Goal: Task Accomplishment & Management: Complete application form

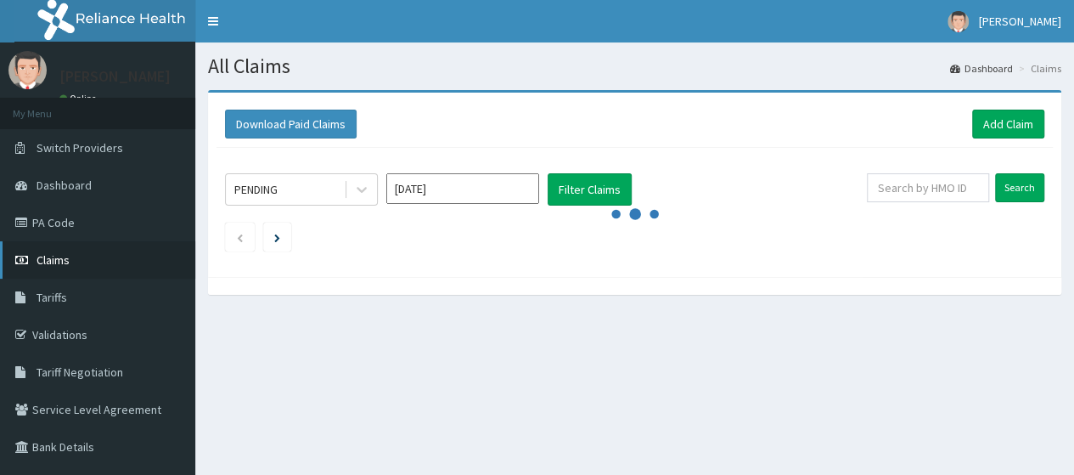
click at [103, 267] on link "Claims" at bounding box center [97, 259] width 195 height 37
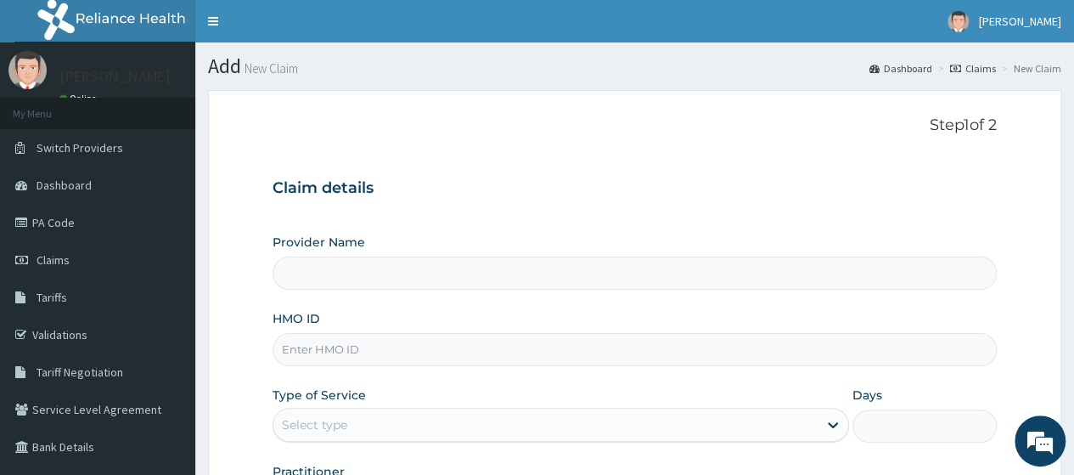
type input "Go Fitness Gym"
type input "1"
click at [473, 352] on input "HMO ID" at bounding box center [635, 349] width 724 height 33
type input "LGL/10217/A"
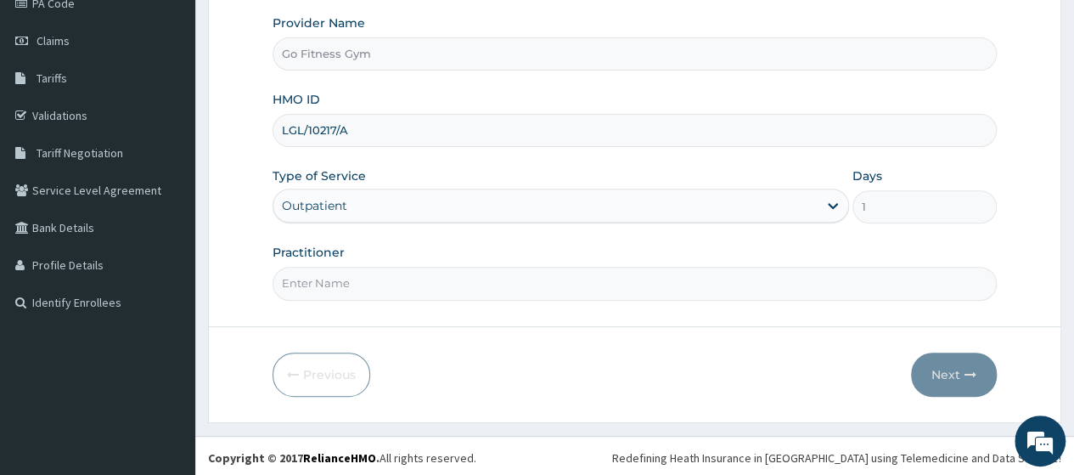
click at [546, 277] on input "Practitioner" at bounding box center [635, 283] width 724 height 33
type input "Gofitness centre"
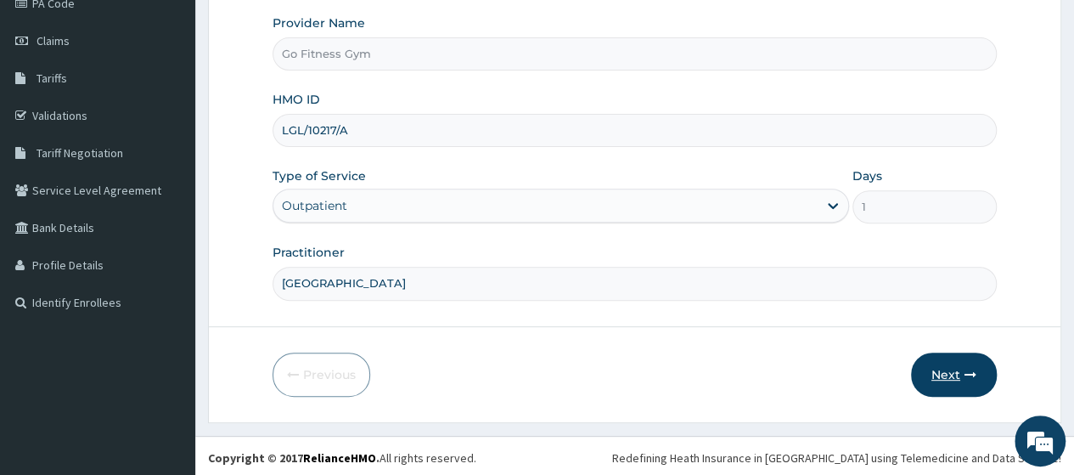
click at [950, 372] on button "Next" at bounding box center [954, 374] width 86 height 44
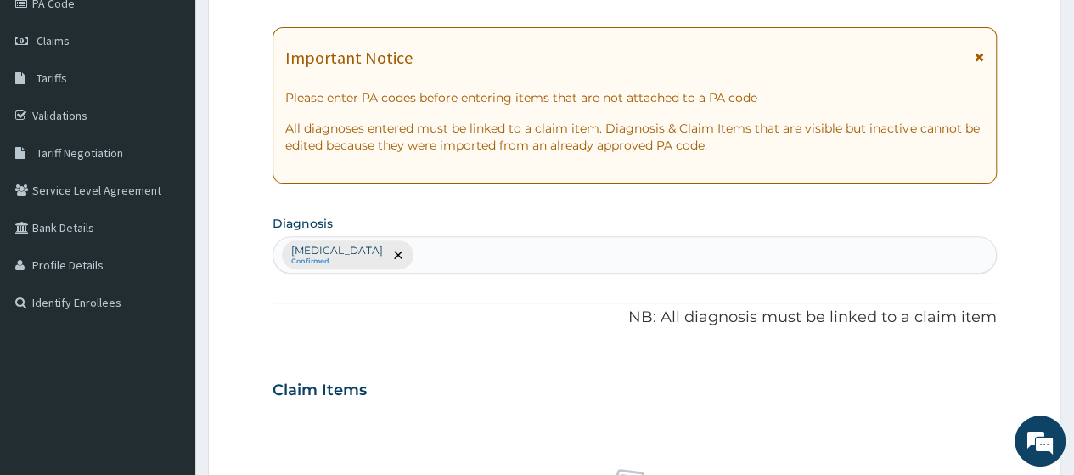
scroll to position [0, 0]
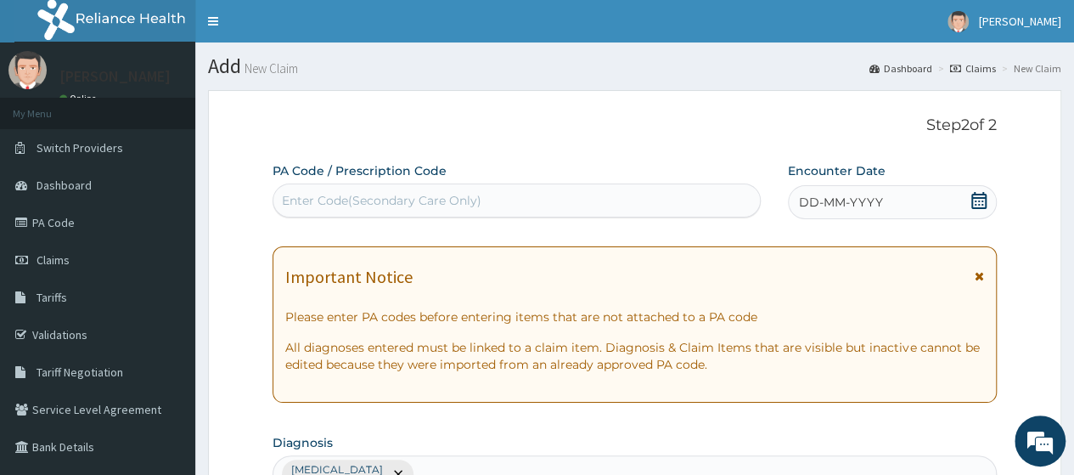
click at [599, 200] on div "Enter Code(Secondary Care Only)" at bounding box center [516, 200] width 486 height 27
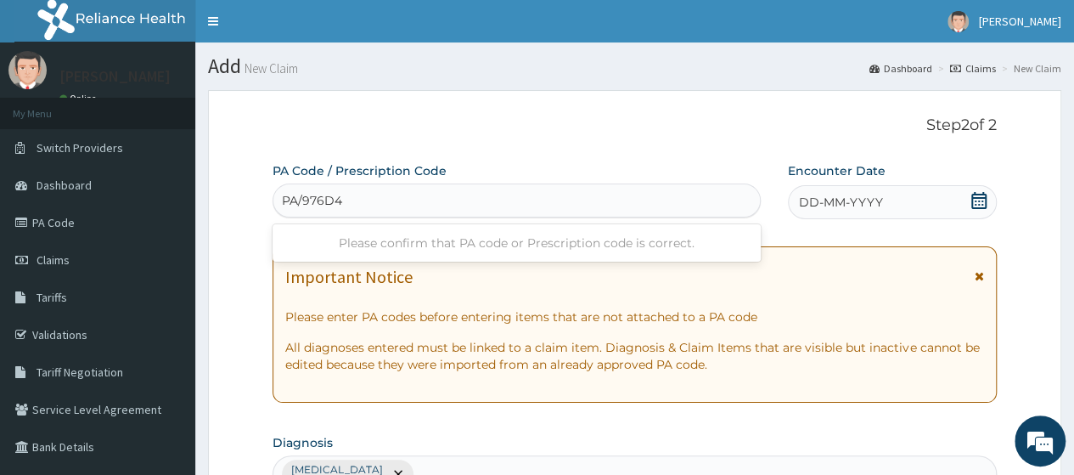
type input "PA/976D44"
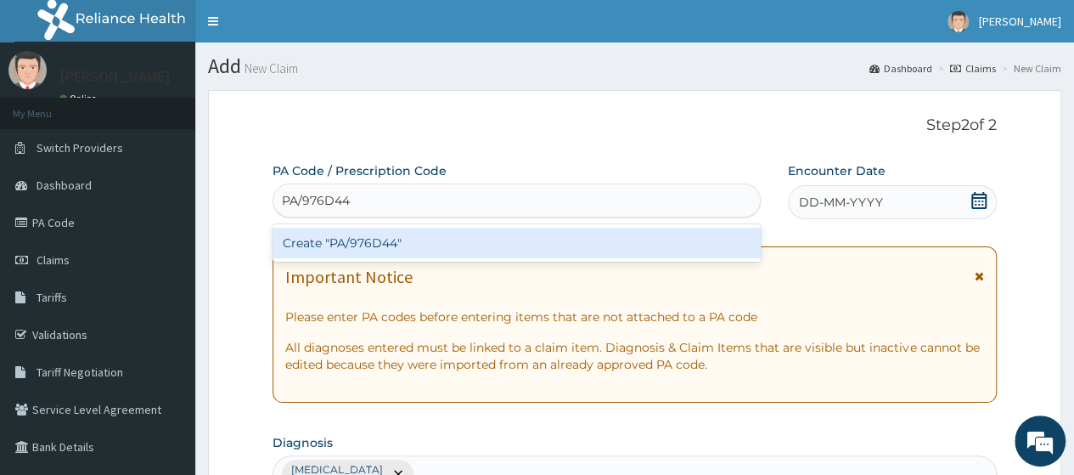
click at [644, 244] on div "Create "PA/976D44"" at bounding box center [516, 243] width 487 height 31
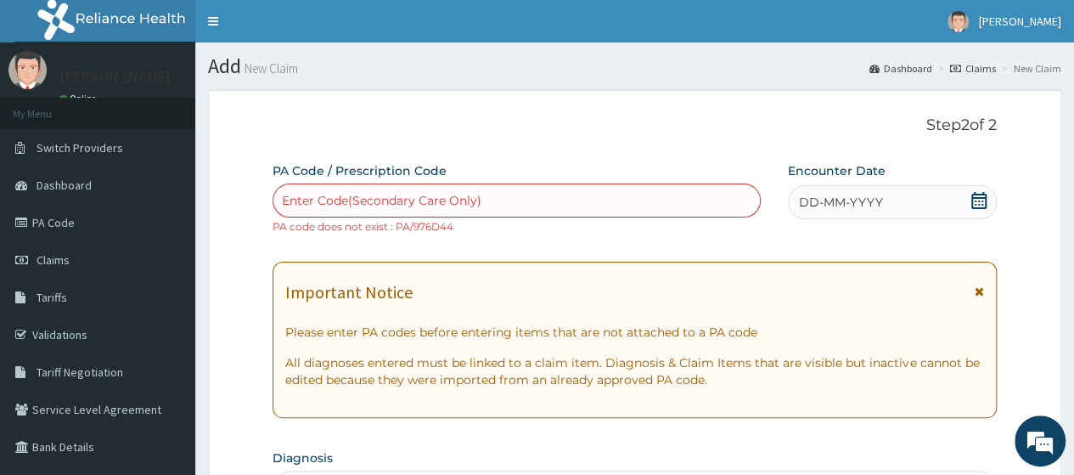
click at [978, 207] on icon at bounding box center [978, 200] width 15 height 17
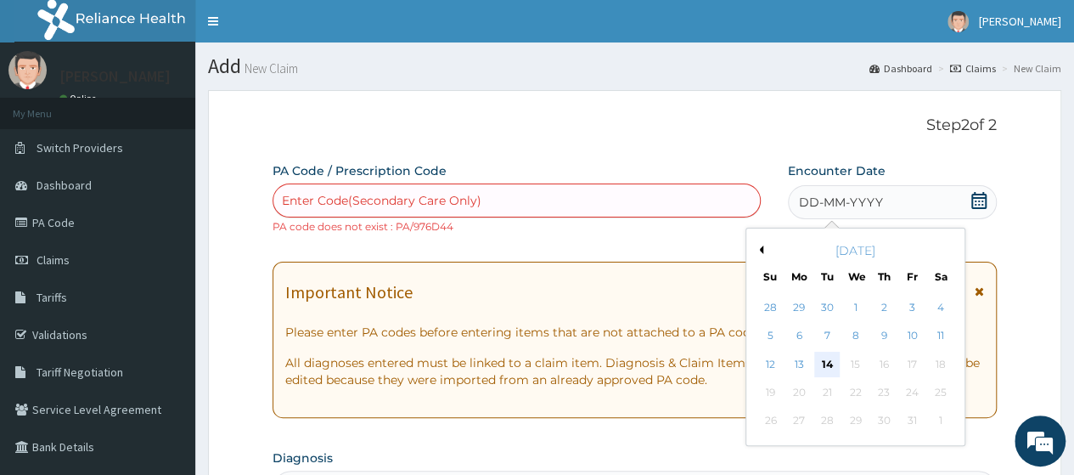
click at [832, 361] on div "14" at bounding box center [826, 363] width 25 height 25
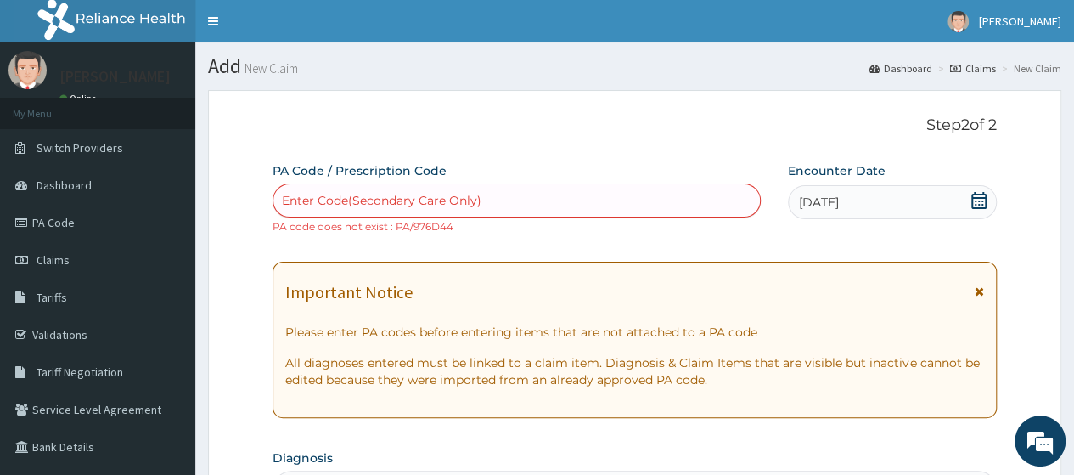
scroll to position [606, 0]
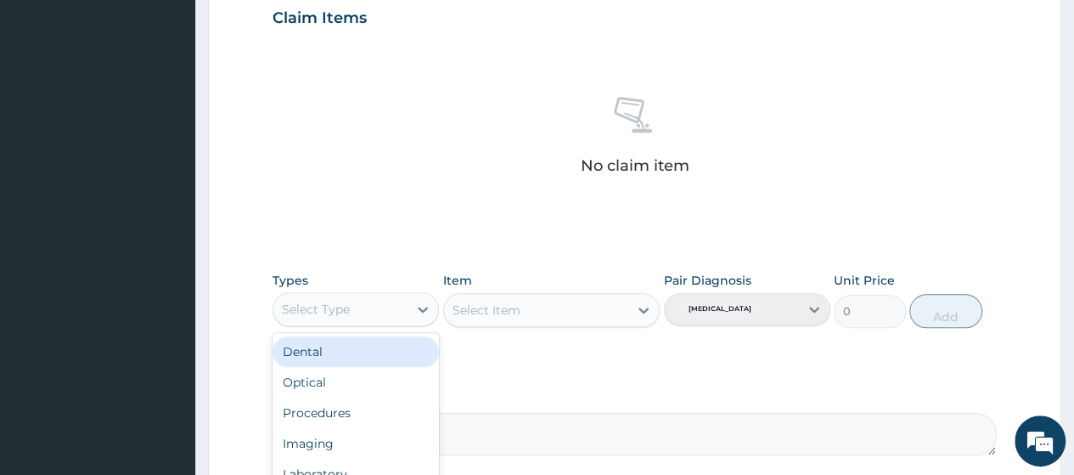
click at [353, 300] on div "Select Type" at bounding box center [340, 308] width 134 height 27
type input "gym"
click at [388, 368] on div "PA Code / Prescription Code Enter Code(Secondary Care Only) PA code does not ex…" at bounding box center [635, 5] width 724 height 899
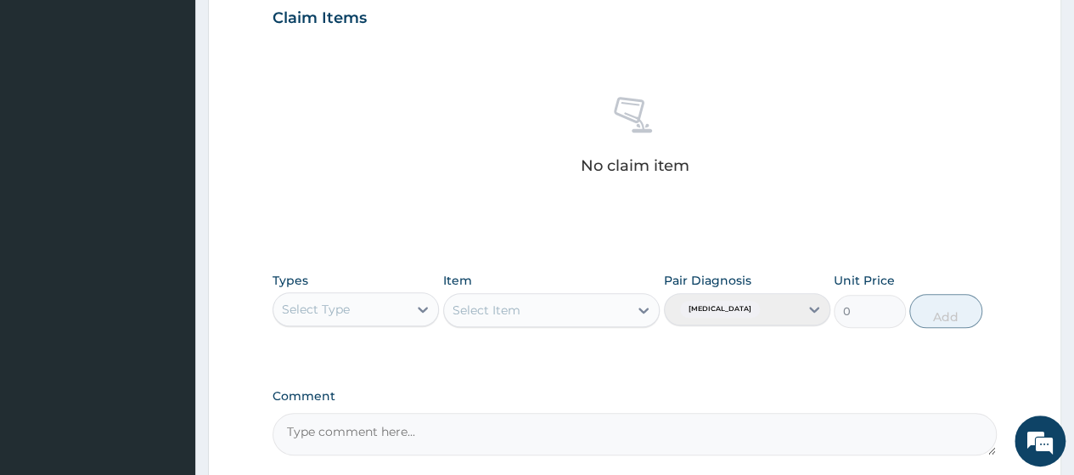
click at [363, 329] on div "Types Select Type Item Select Item Pair Diagnosis Lack of physical exercise Uni…" at bounding box center [635, 299] width 724 height 73
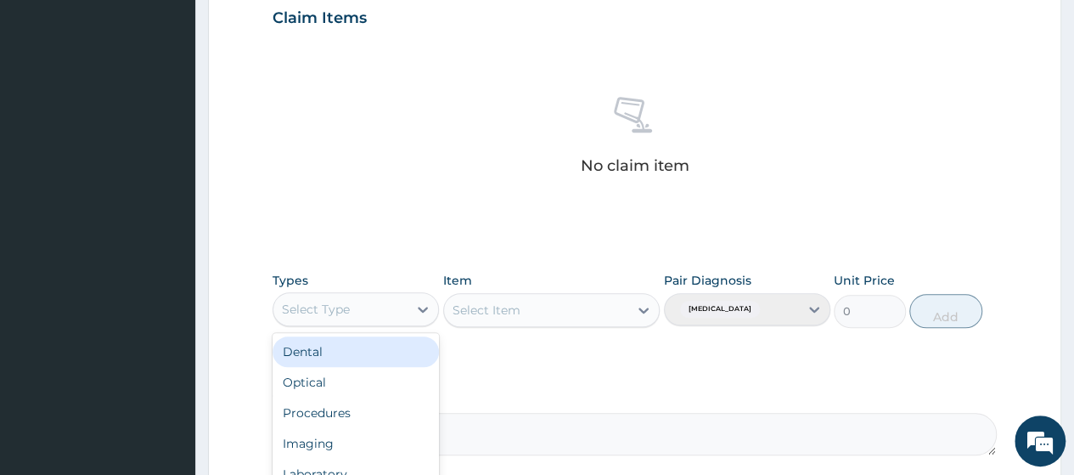
click at [330, 305] on div "Select Type" at bounding box center [316, 309] width 68 height 17
type input "gym"
click at [352, 346] on div "Gym" at bounding box center [356, 351] width 166 height 31
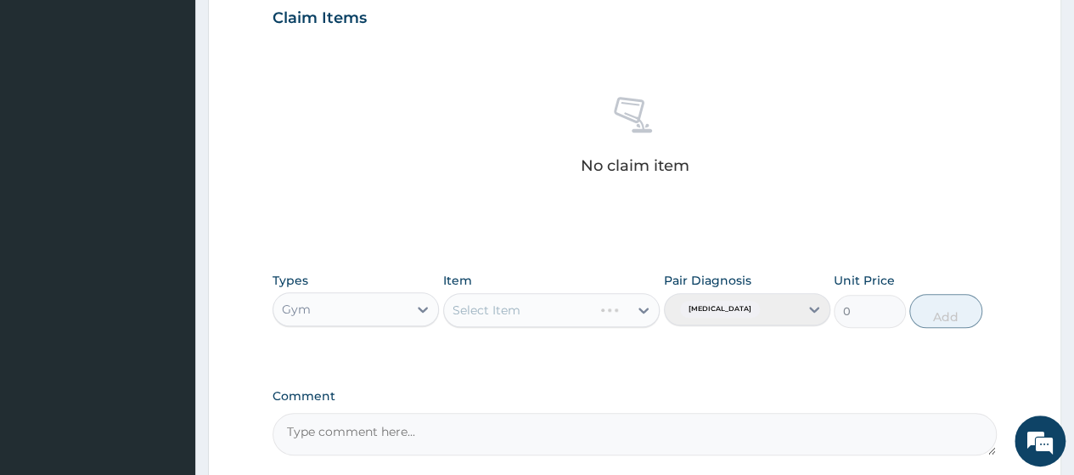
click at [529, 309] on div "Select Item" at bounding box center [551, 310] width 217 height 34
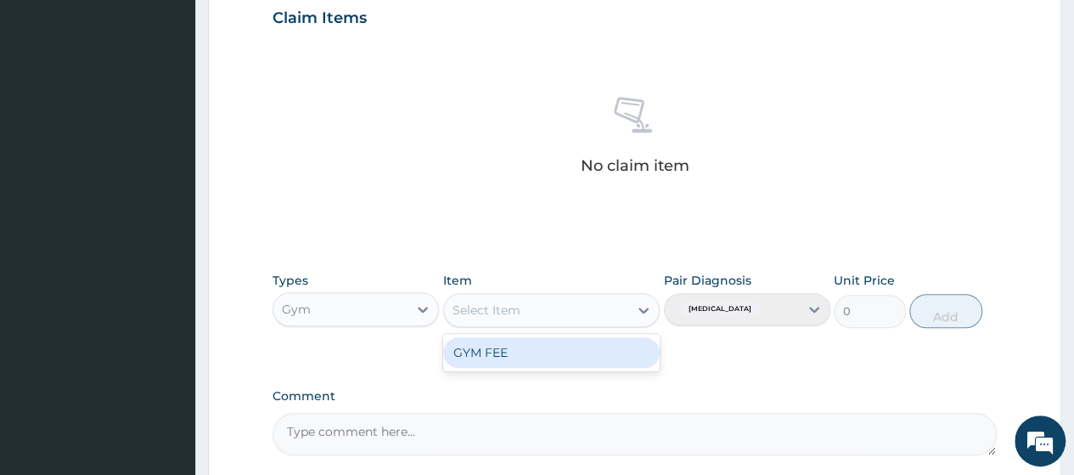
click at [529, 308] on div "Select Item" at bounding box center [536, 309] width 185 height 27
click at [558, 349] on div "GYM FEE" at bounding box center [551, 352] width 217 height 31
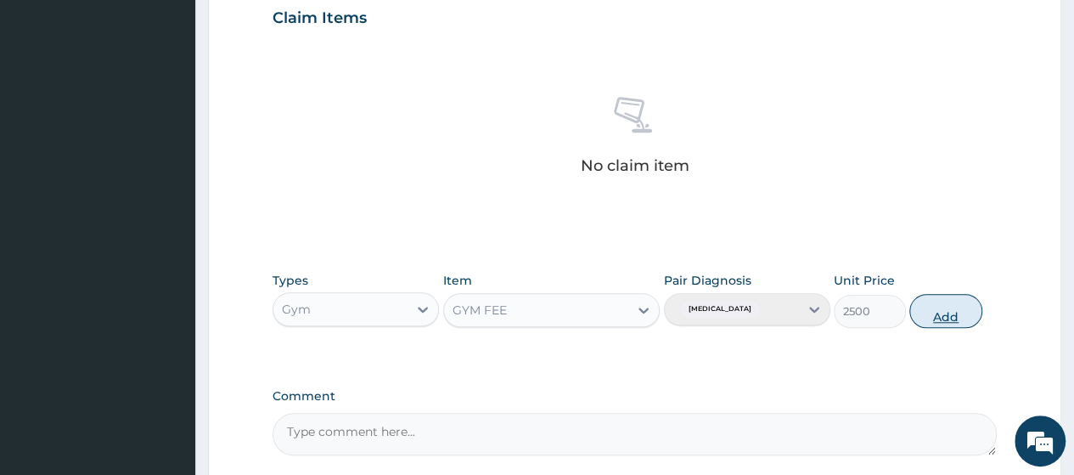
click at [942, 318] on button "Add" at bounding box center [945, 311] width 72 height 34
type input "0"
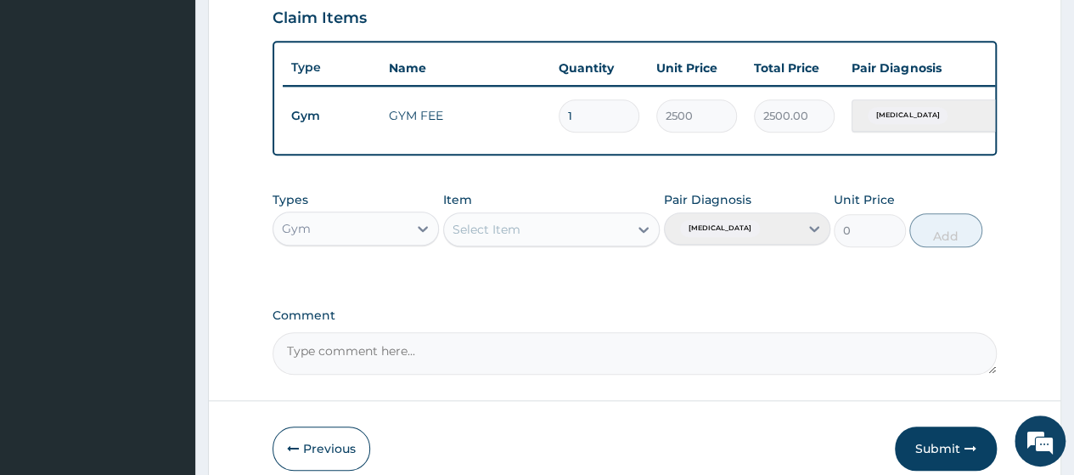
scroll to position [694, 0]
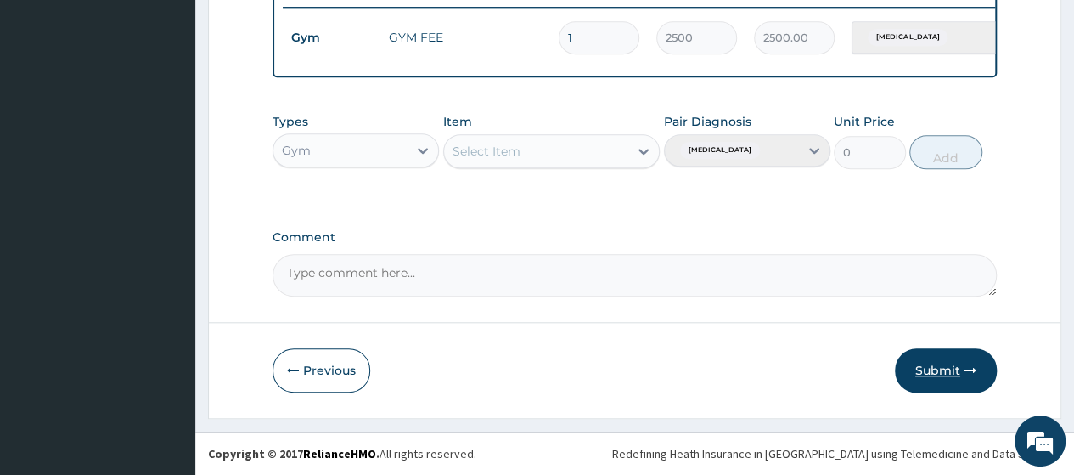
click at [944, 383] on button "Submit" at bounding box center [946, 370] width 102 height 44
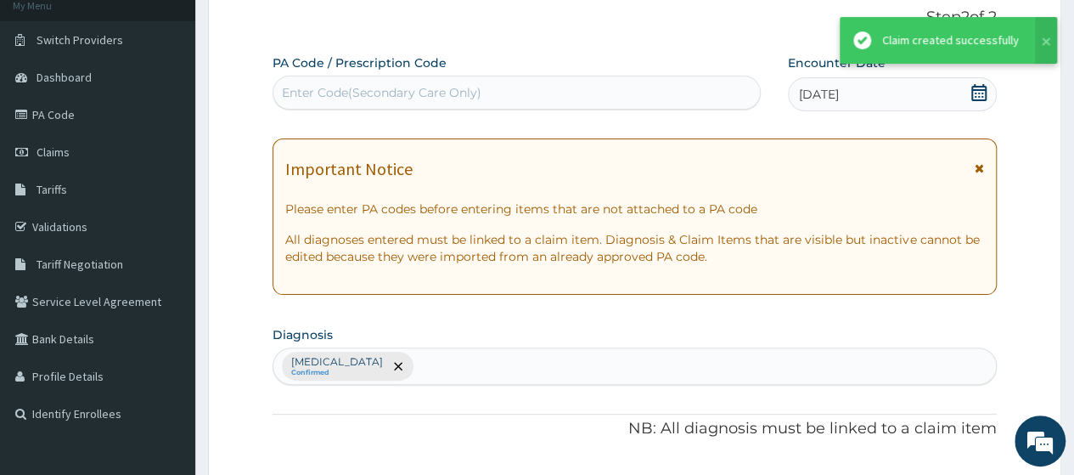
scroll to position [679, 0]
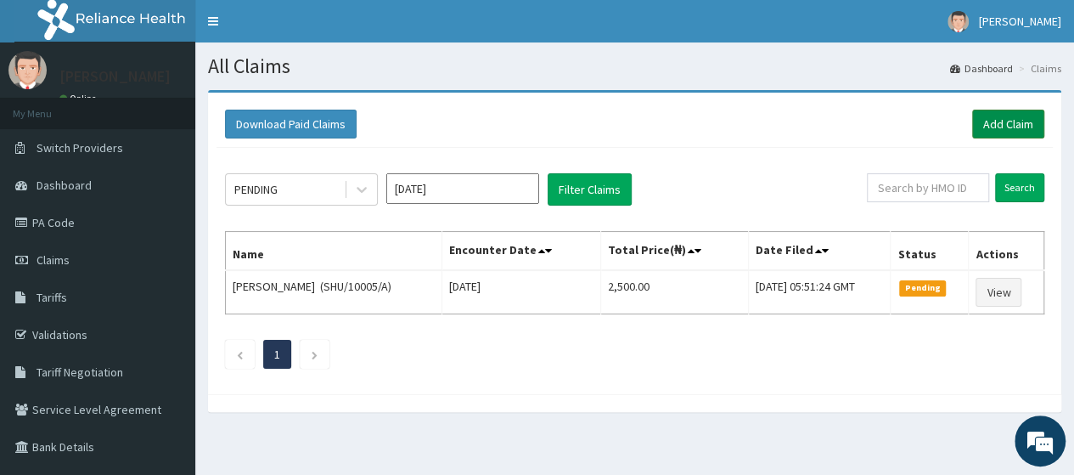
click at [1009, 119] on link "Add Claim" at bounding box center [1008, 124] width 72 height 29
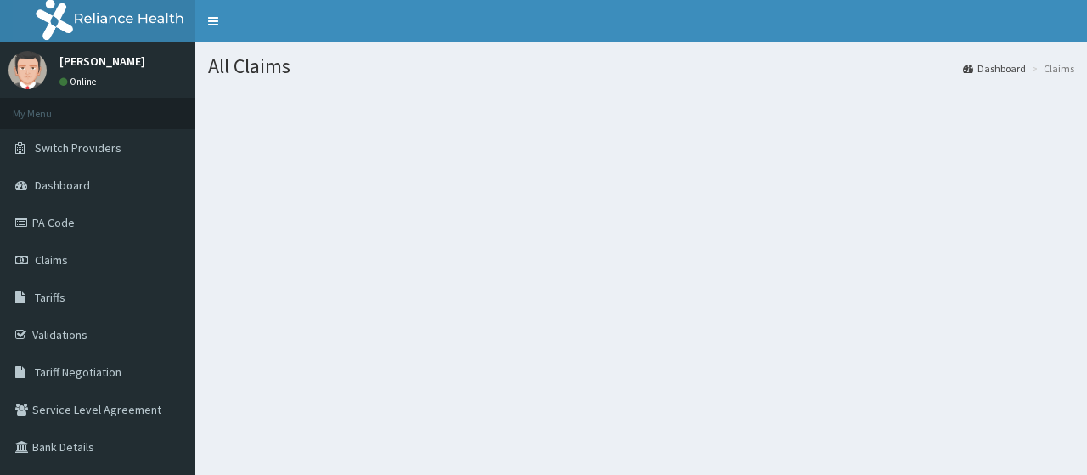
click at [122, 252] on link "Claims" at bounding box center [97, 259] width 195 height 37
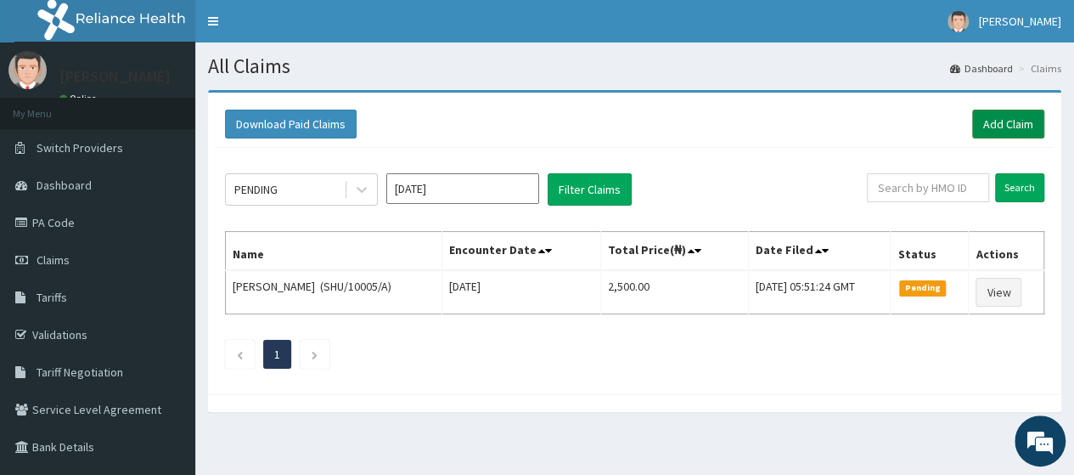
click at [1002, 117] on link "Add Claim" at bounding box center [1008, 124] width 72 height 29
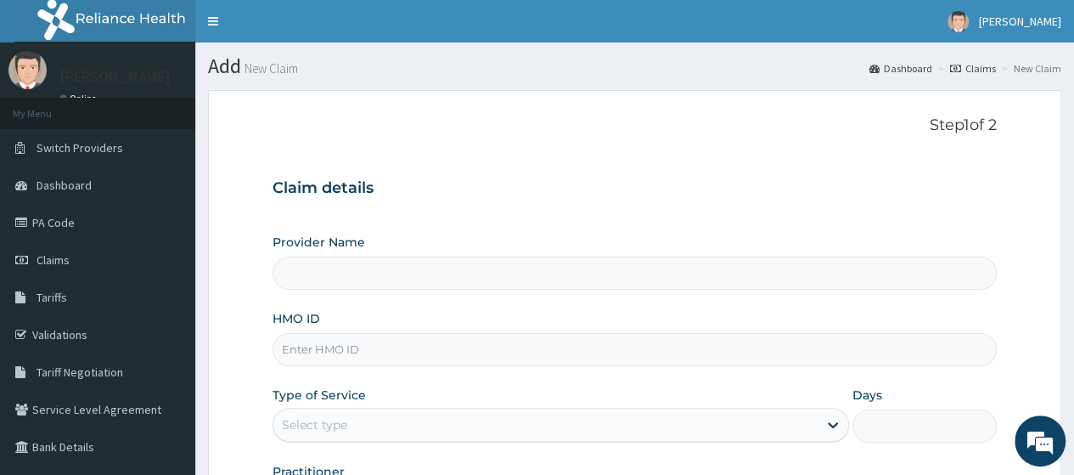
click at [393, 352] on input "HMO ID" at bounding box center [635, 349] width 724 height 33
type input "Go Fitness Gym"
type input "1"
type input "SFA/10558/A"
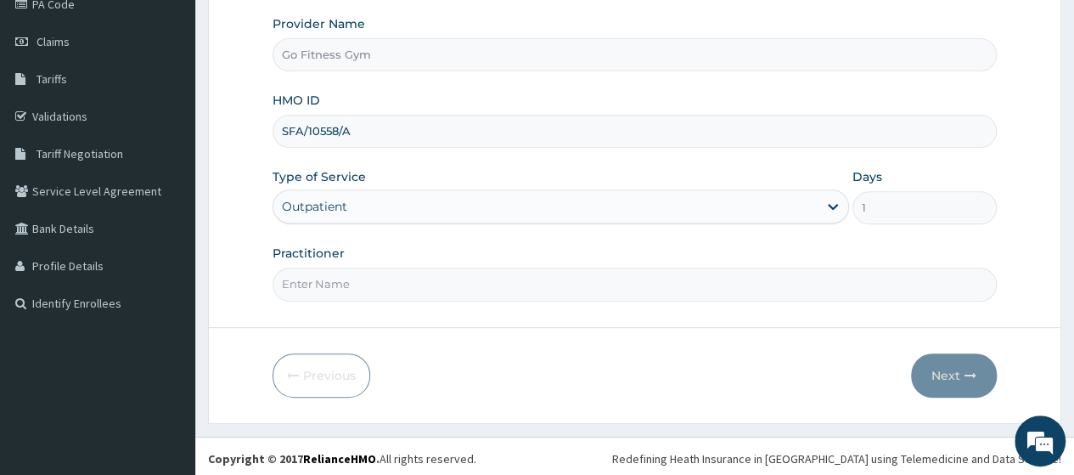
scroll to position [219, 0]
click at [531, 280] on input "Practitioner" at bounding box center [635, 283] width 724 height 33
type input "Gofitness centre"
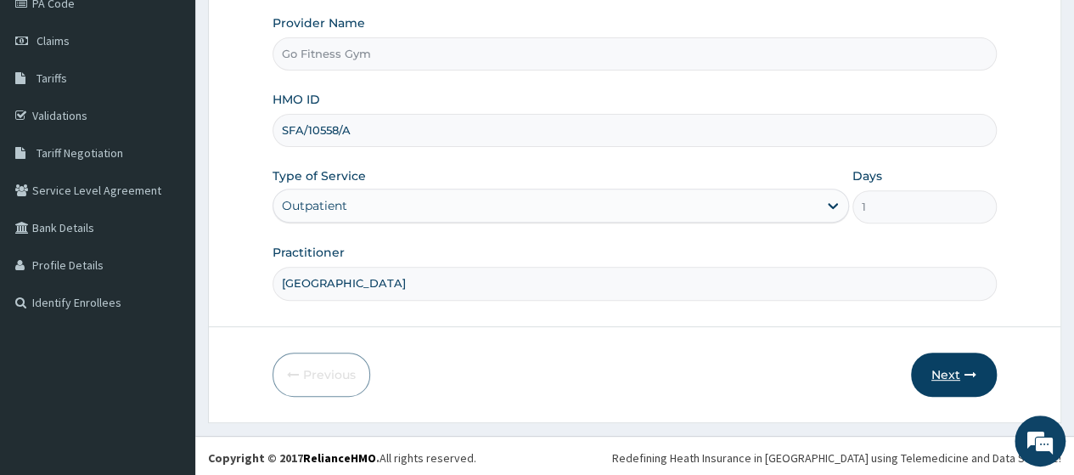
click at [944, 376] on button "Next" at bounding box center [954, 374] width 86 height 44
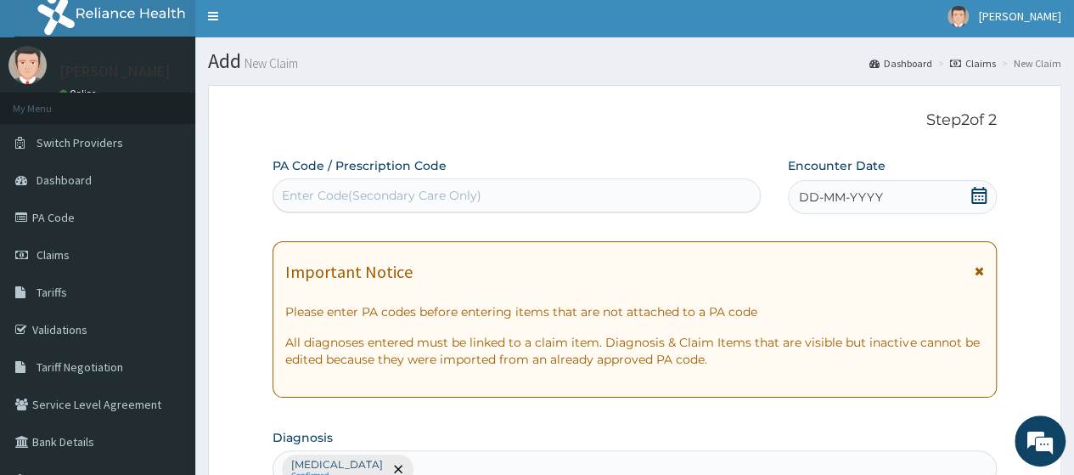
scroll to position [0, 0]
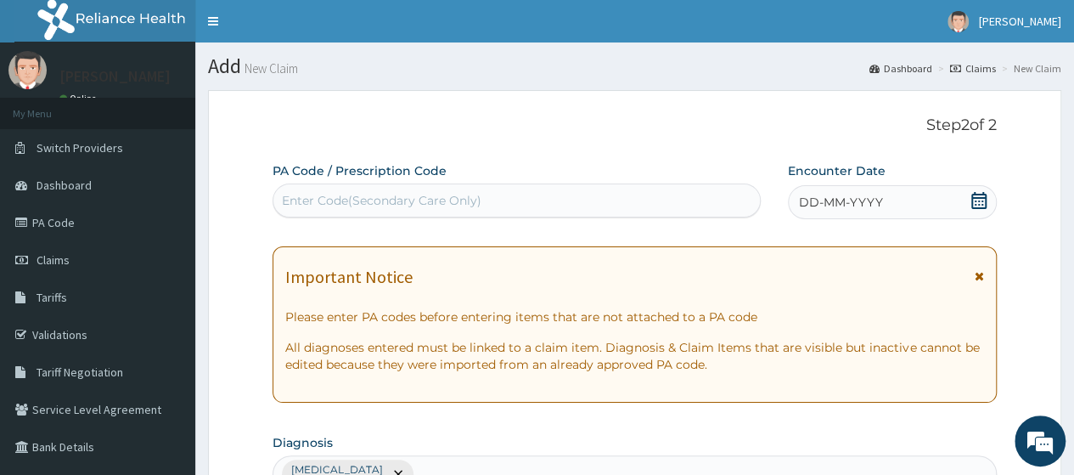
click at [556, 211] on div "Enter Code(Secondary Care Only)" at bounding box center [516, 200] width 486 height 27
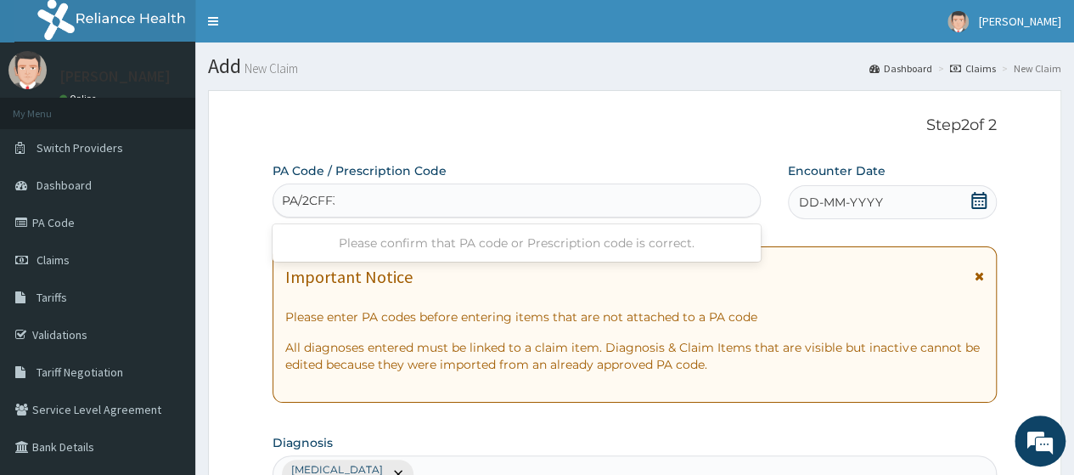
type input "PA/2CFF33"
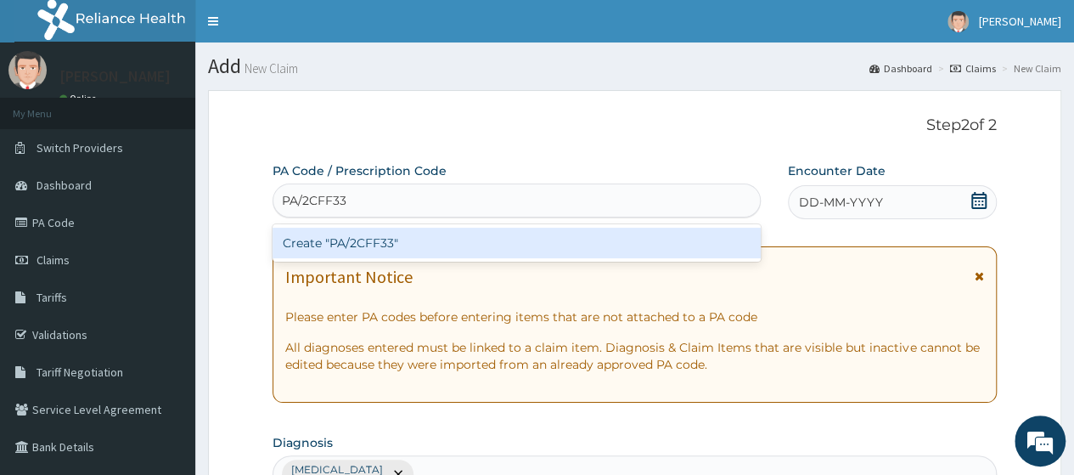
click at [499, 250] on div "Create "PA/2CFF33"" at bounding box center [516, 243] width 487 height 31
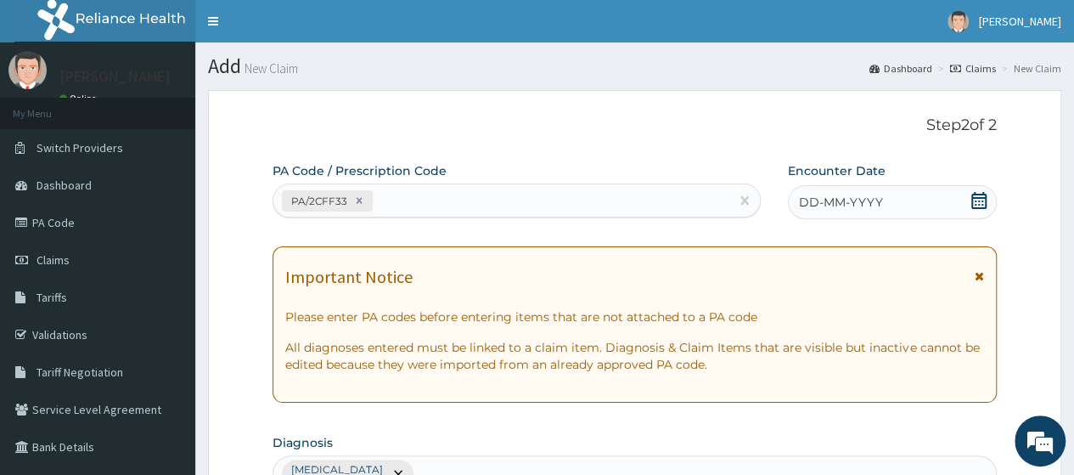
click at [978, 201] on icon at bounding box center [978, 200] width 17 height 17
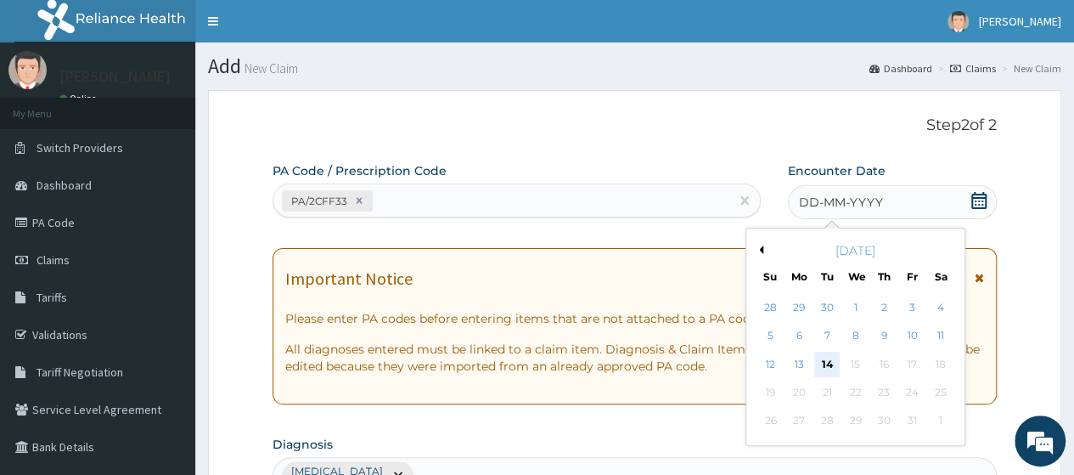
click at [826, 363] on div "14" at bounding box center [826, 363] width 25 height 25
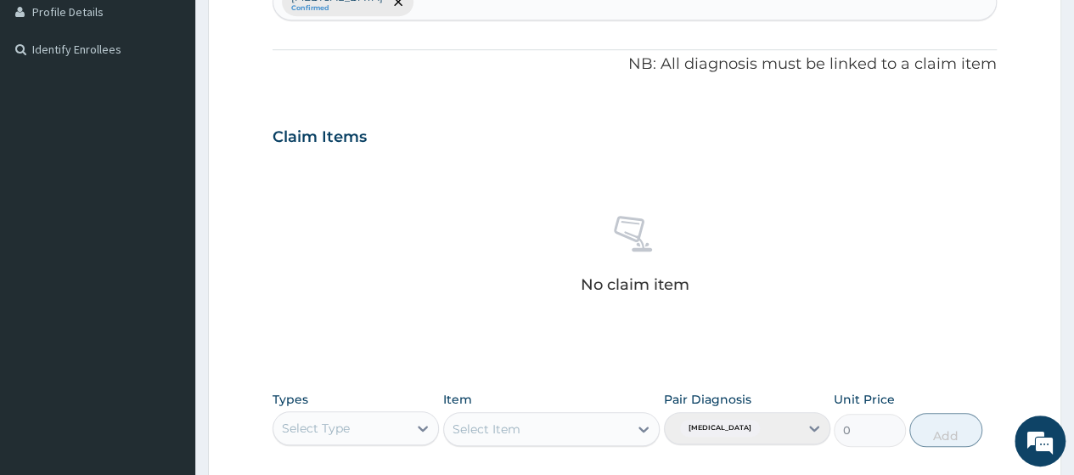
scroll to position [492, 0]
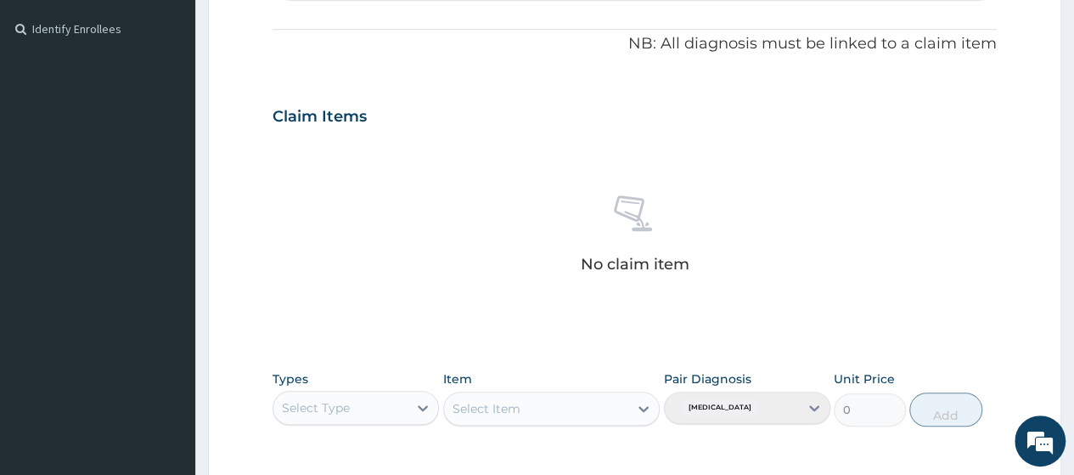
click at [363, 405] on div "Select Type" at bounding box center [340, 407] width 134 height 27
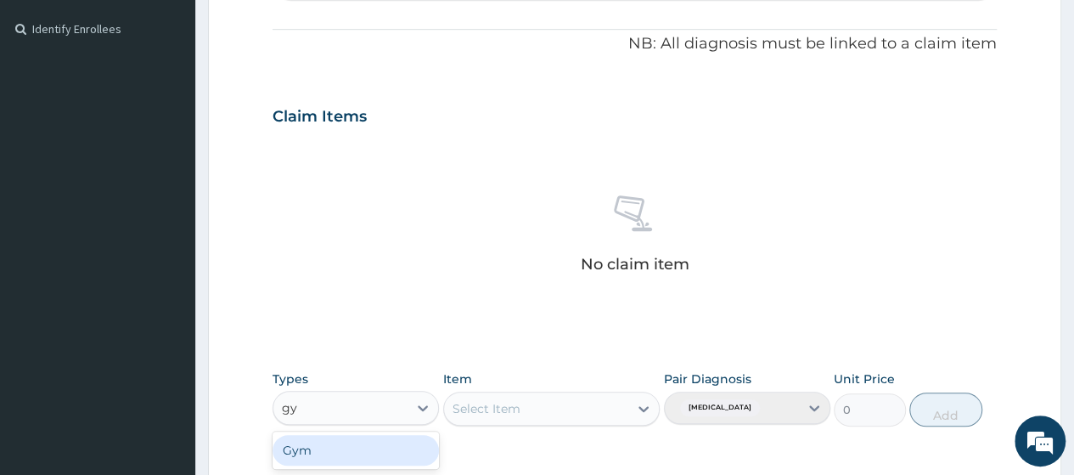
type input "gym"
click at [339, 451] on div "Gym" at bounding box center [356, 450] width 166 height 31
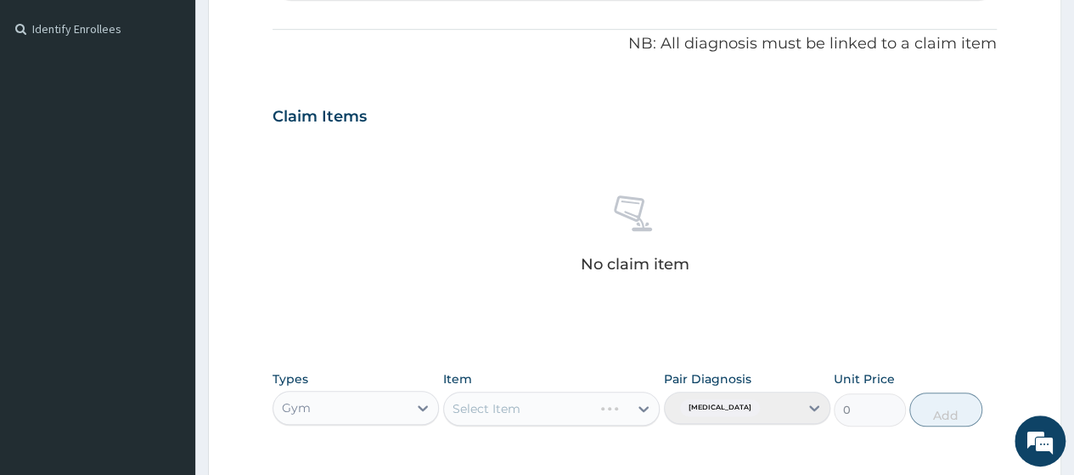
click at [536, 411] on div "Select Item" at bounding box center [551, 408] width 217 height 34
click at [536, 411] on div "Select Item" at bounding box center [536, 408] width 185 height 27
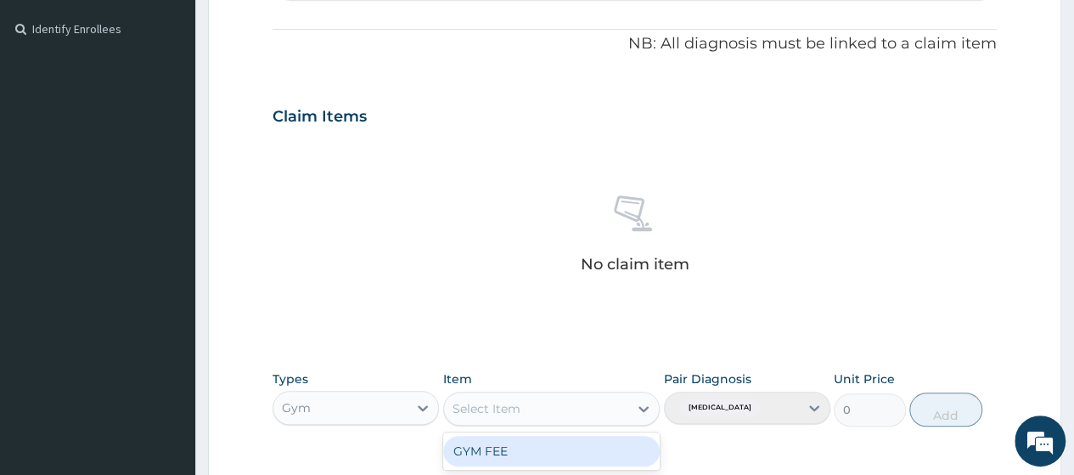
click at [549, 451] on div "GYM FEE" at bounding box center [551, 451] width 217 height 31
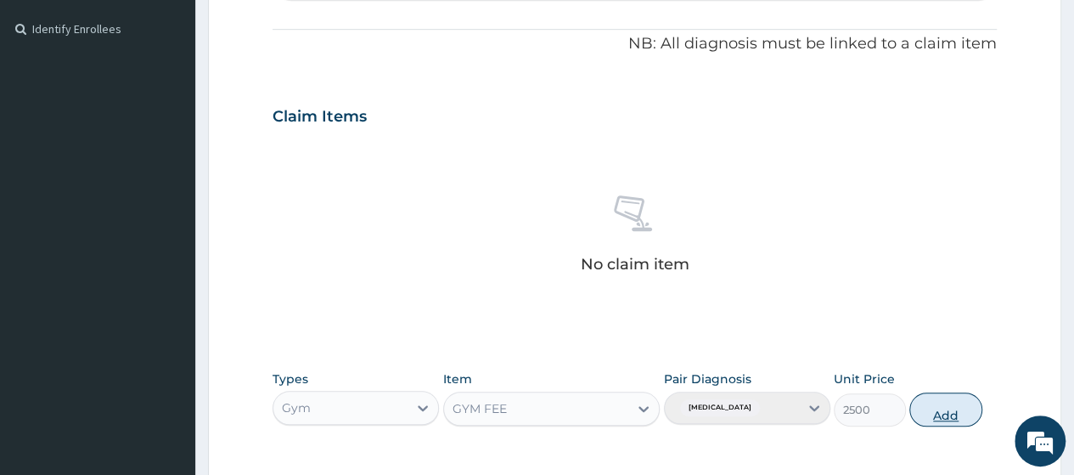
click at [939, 419] on button "Add" at bounding box center [945, 409] width 72 height 34
type input "0"
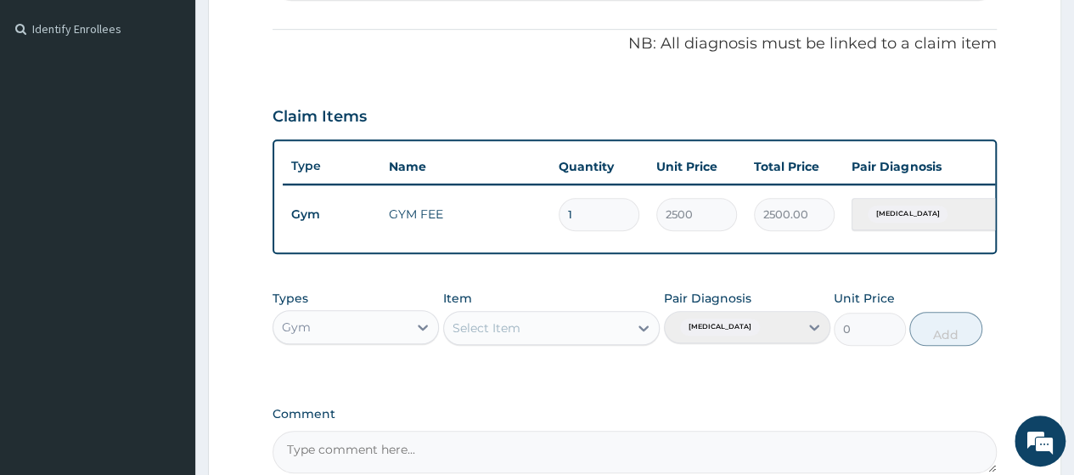
scroll to position [679, 0]
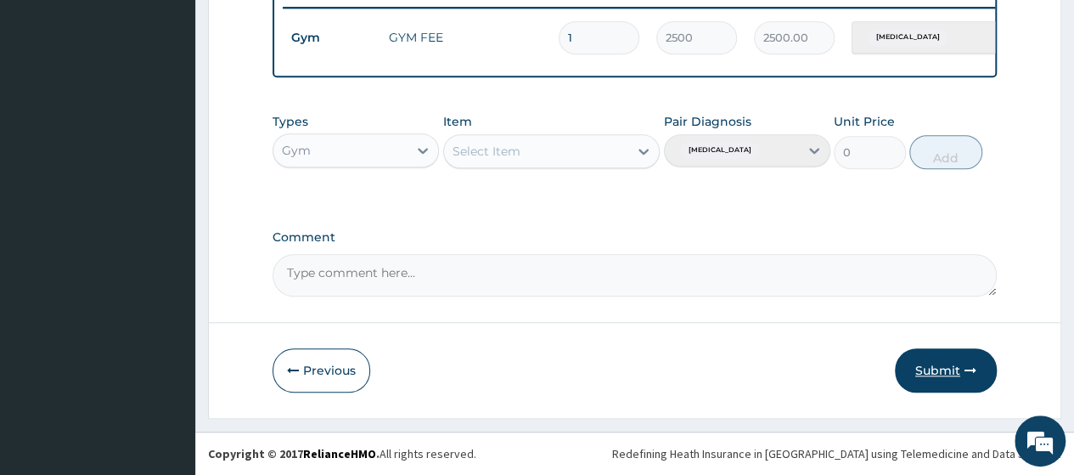
click at [925, 381] on button "Submit" at bounding box center [946, 370] width 102 height 44
